Goal: Answer question/provide support

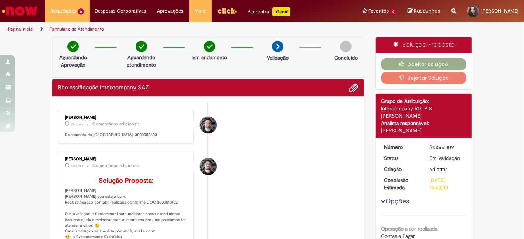
scroll to position [41, 0]
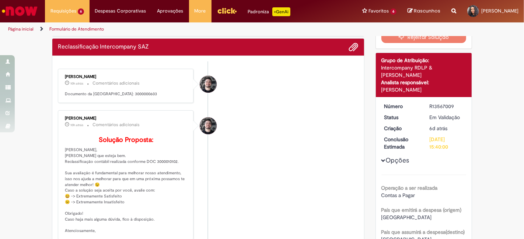
click at [264, 136] on li "[PERSON_NAME] 10h atrás 10 horas atrás Comentários adicionais Solução Proposta:…" at bounding box center [208, 176] width 301 height 130
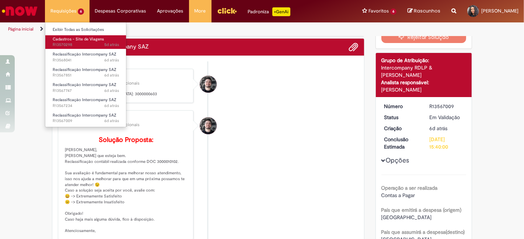
click at [82, 41] on span "Cadastros - Site de Viagens" at bounding box center [78, 39] width 51 height 6
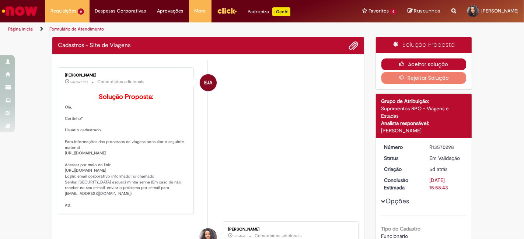
click at [416, 67] on button "Aceitar solução" at bounding box center [423, 65] width 85 height 12
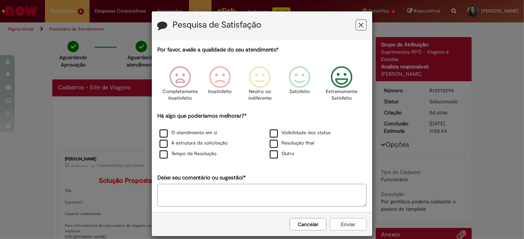
click at [342, 81] on icon "Feedback" at bounding box center [342, 77] width 28 height 22
click at [283, 126] on div "Há algo que poderíamos melhorar?* O atendimento em si Visibilidade dos status A…" at bounding box center [261, 136] width 209 height 48
click at [270, 142] on label "Resolução final" at bounding box center [292, 143] width 45 height 7
click at [274, 158] on label "Outro" at bounding box center [282, 154] width 25 height 7
click at [273, 132] on label "Visibilidade dos status" at bounding box center [300, 133] width 61 height 7
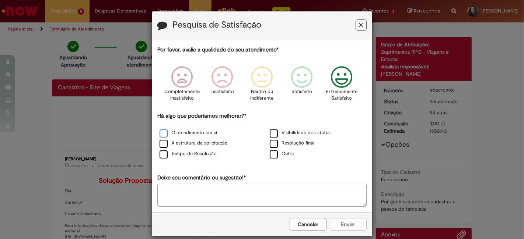
click at [199, 135] on label "O atendimento em si" at bounding box center [188, 133] width 57 height 7
click at [191, 146] on label "A estrutura da solicitação" at bounding box center [194, 143] width 68 height 7
click at [189, 153] on label "Tempo de Resolução" at bounding box center [188, 154] width 57 height 7
click at [270, 153] on label "Outro" at bounding box center [282, 154] width 25 height 7
click at [341, 228] on button "Enviar" at bounding box center [348, 224] width 37 height 13
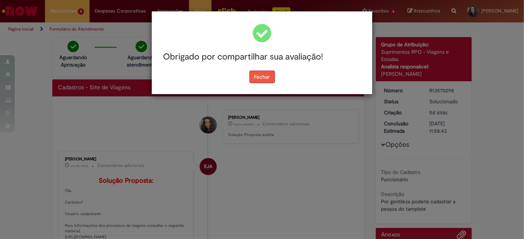
click at [265, 74] on button "Fechar" at bounding box center [261, 77] width 25 height 13
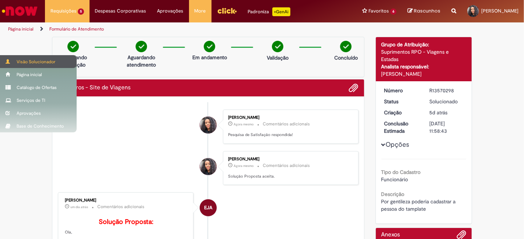
click at [19, 63] on div "Visão Solucionador" at bounding box center [38, 61] width 77 height 13
